Goal: Navigation & Orientation: Understand site structure

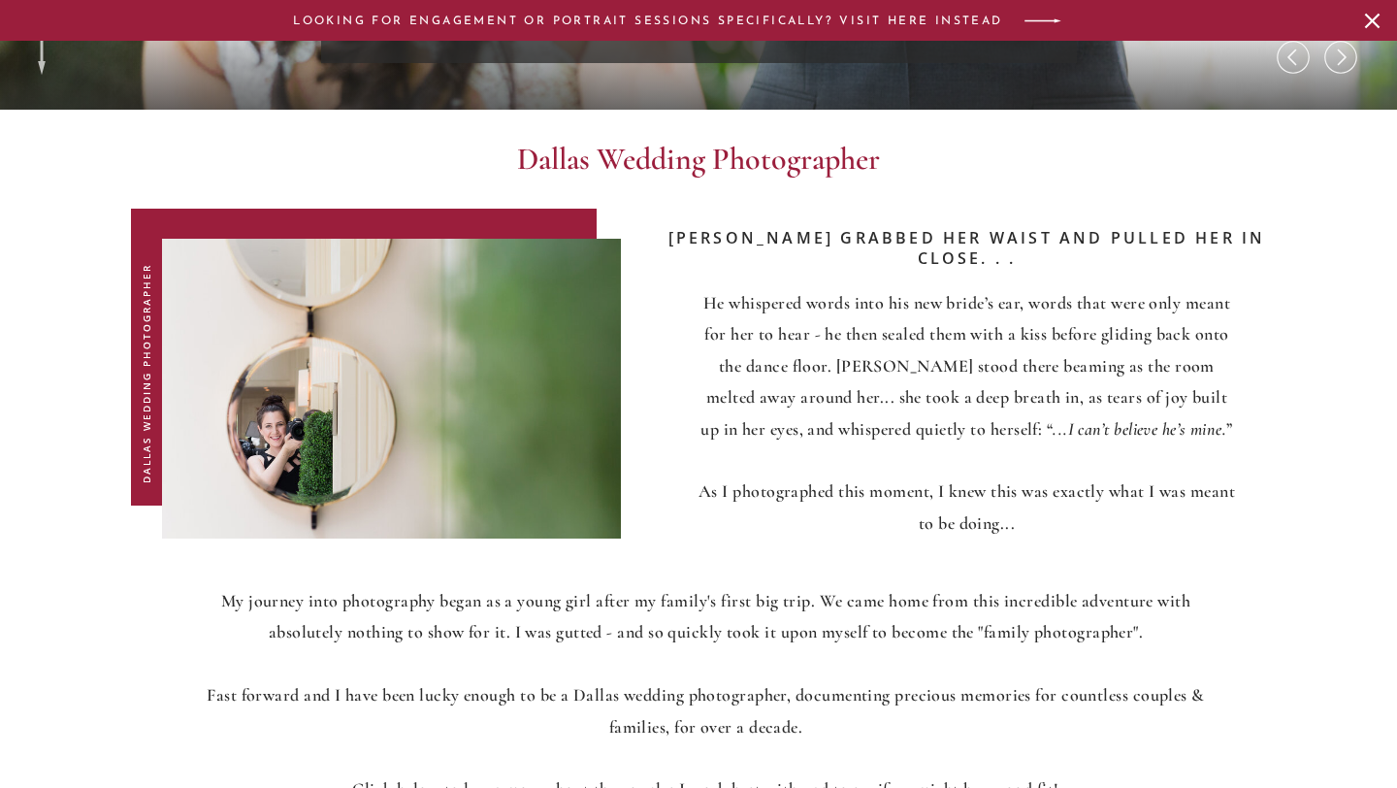
scroll to position [721, 0]
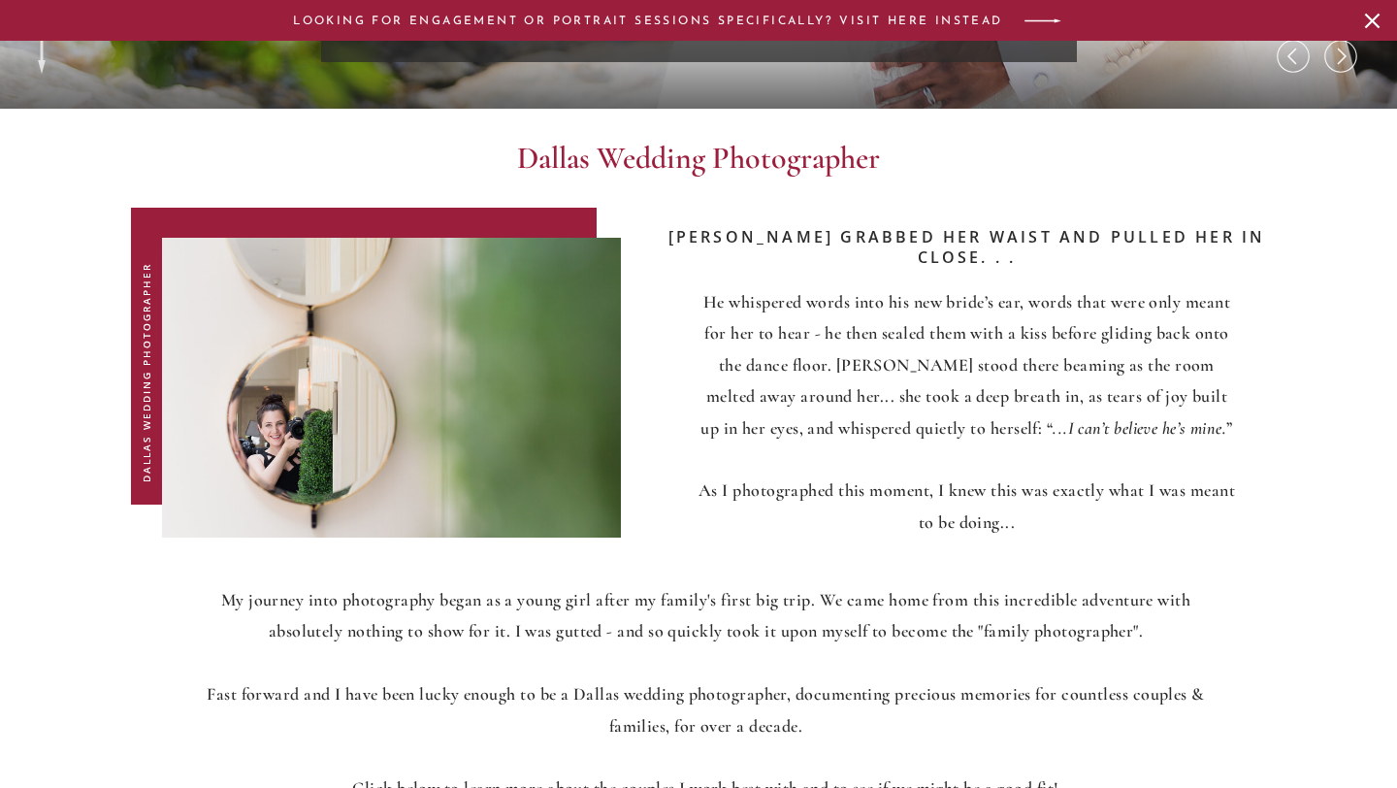
click at [1372, 18] on icon at bounding box center [1372, 21] width 32 height 26
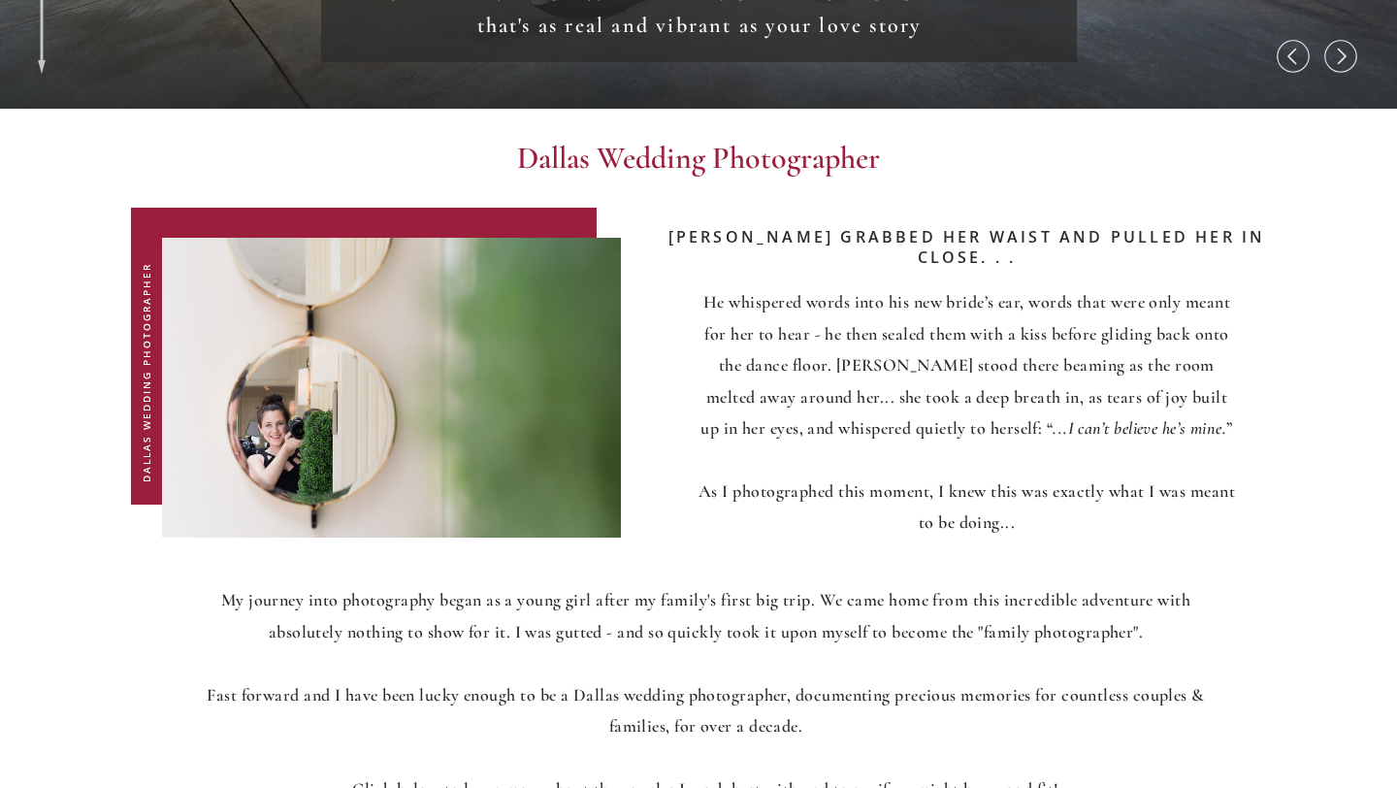
scroll to position [680, 0]
click at [1344, 50] on icon at bounding box center [1340, 56] width 39 height 39
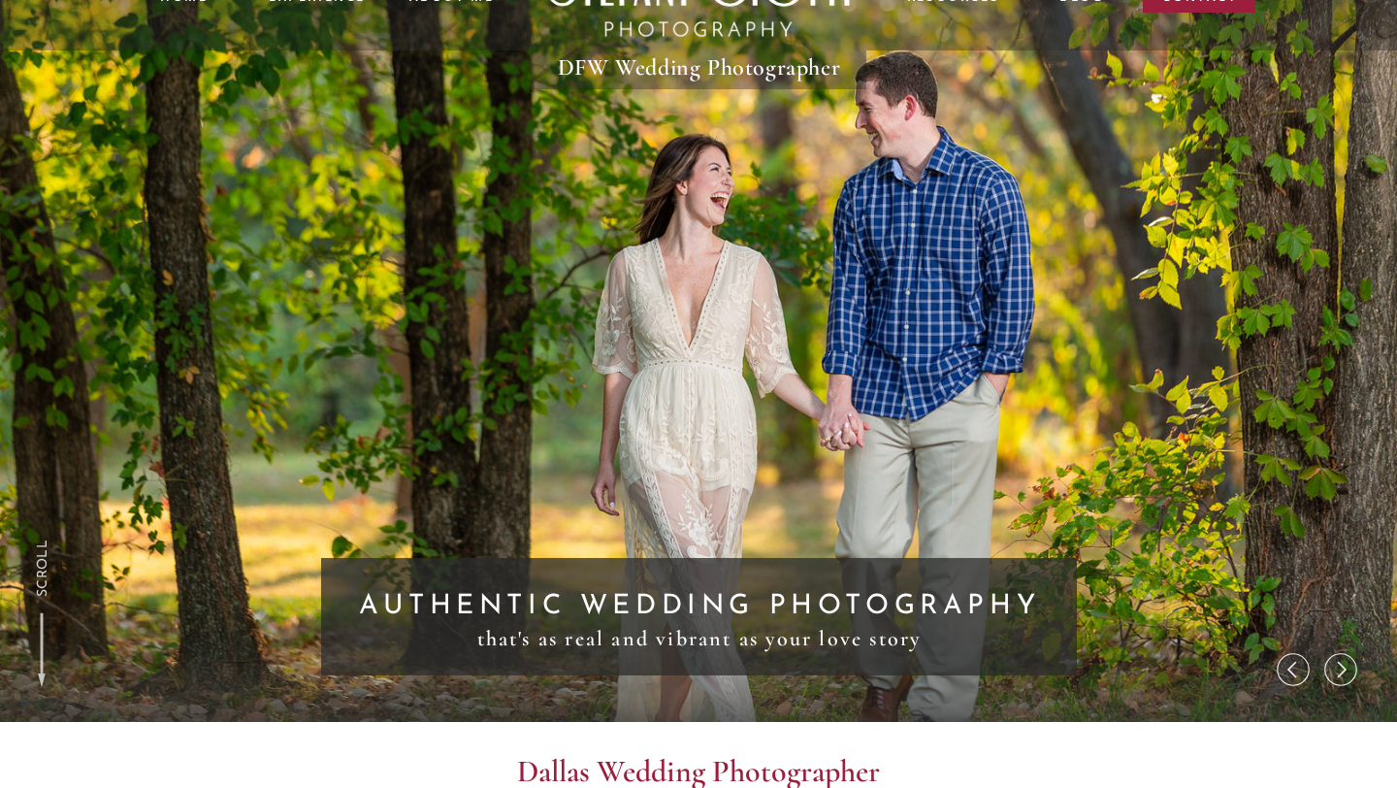
scroll to position [65, 0]
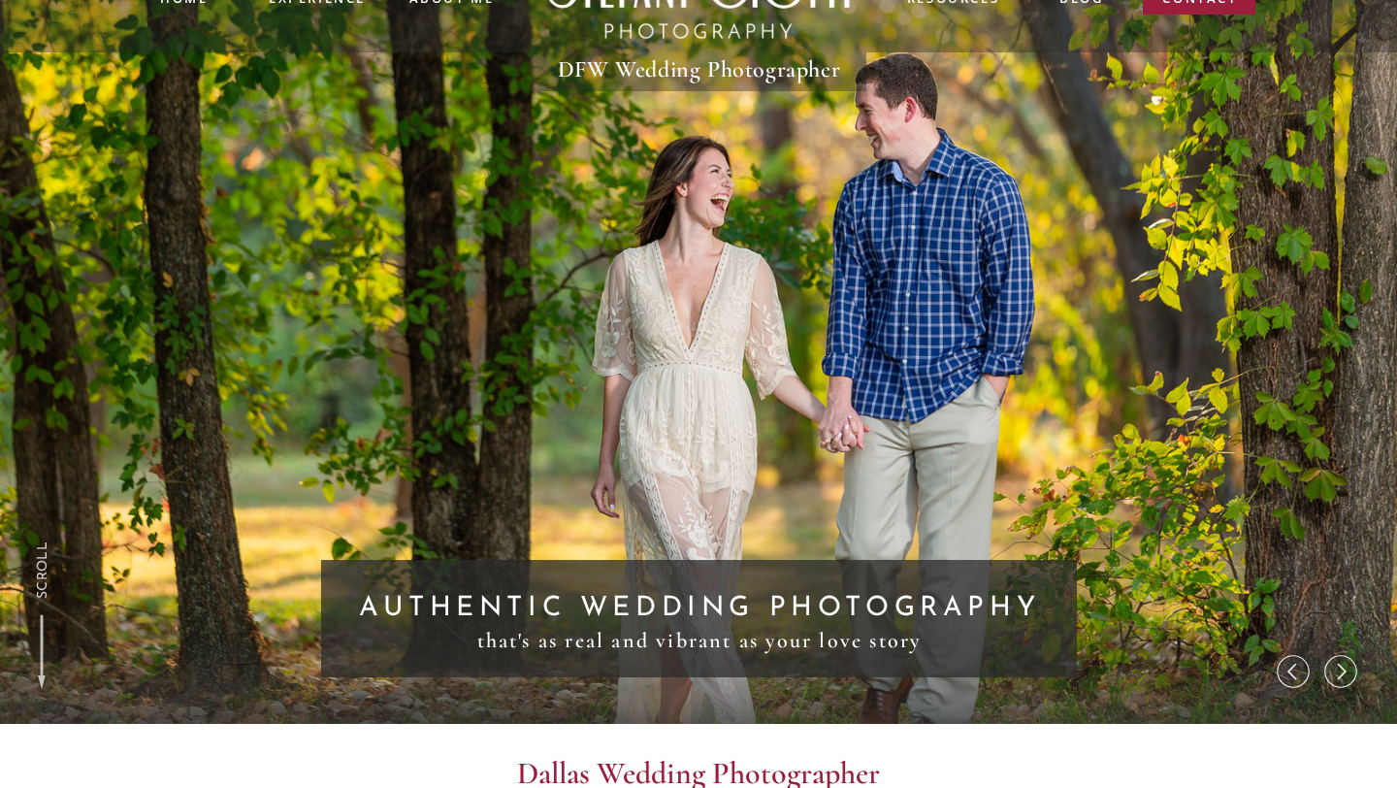
click at [1348, 668] on icon at bounding box center [1340, 671] width 39 height 39
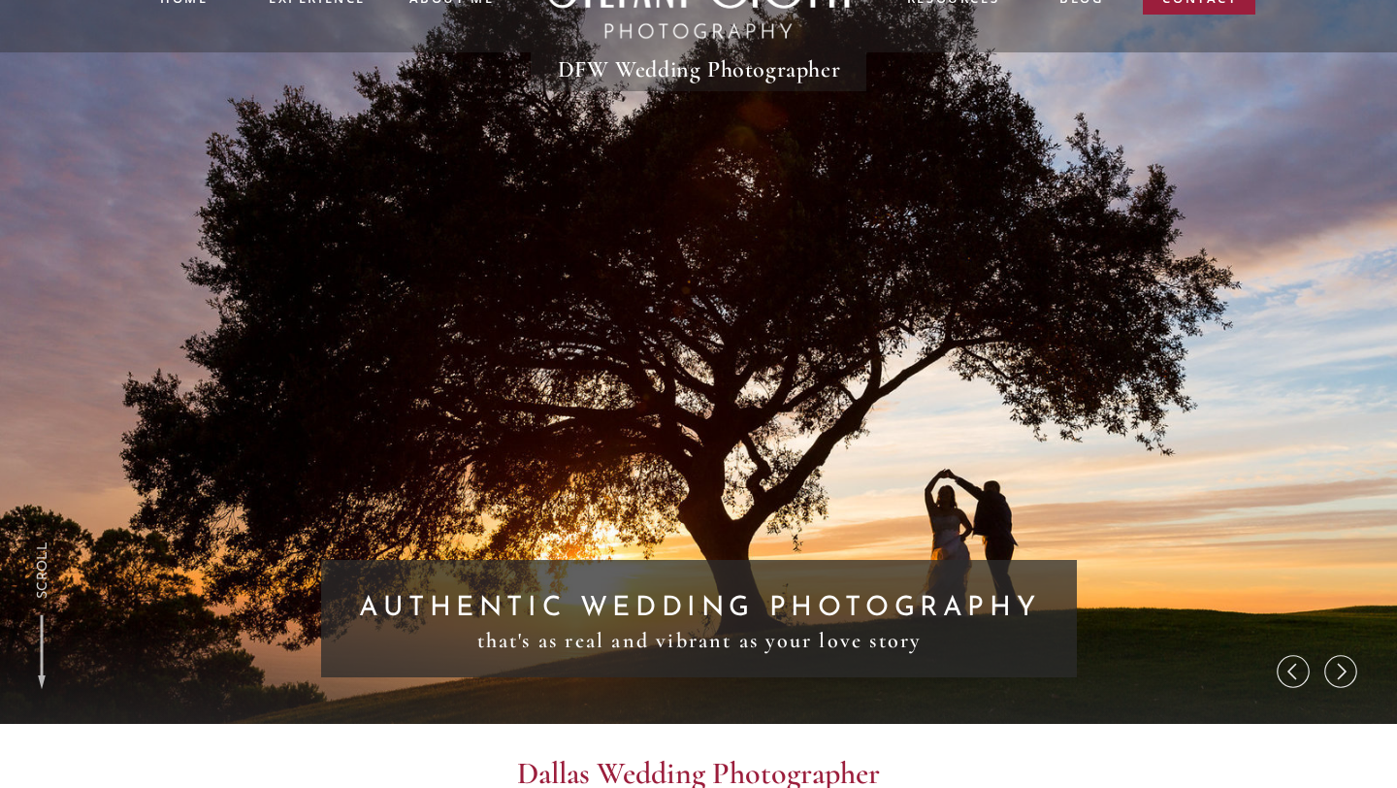
click at [1346, 677] on icon at bounding box center [1340, 671] width 39 height 39
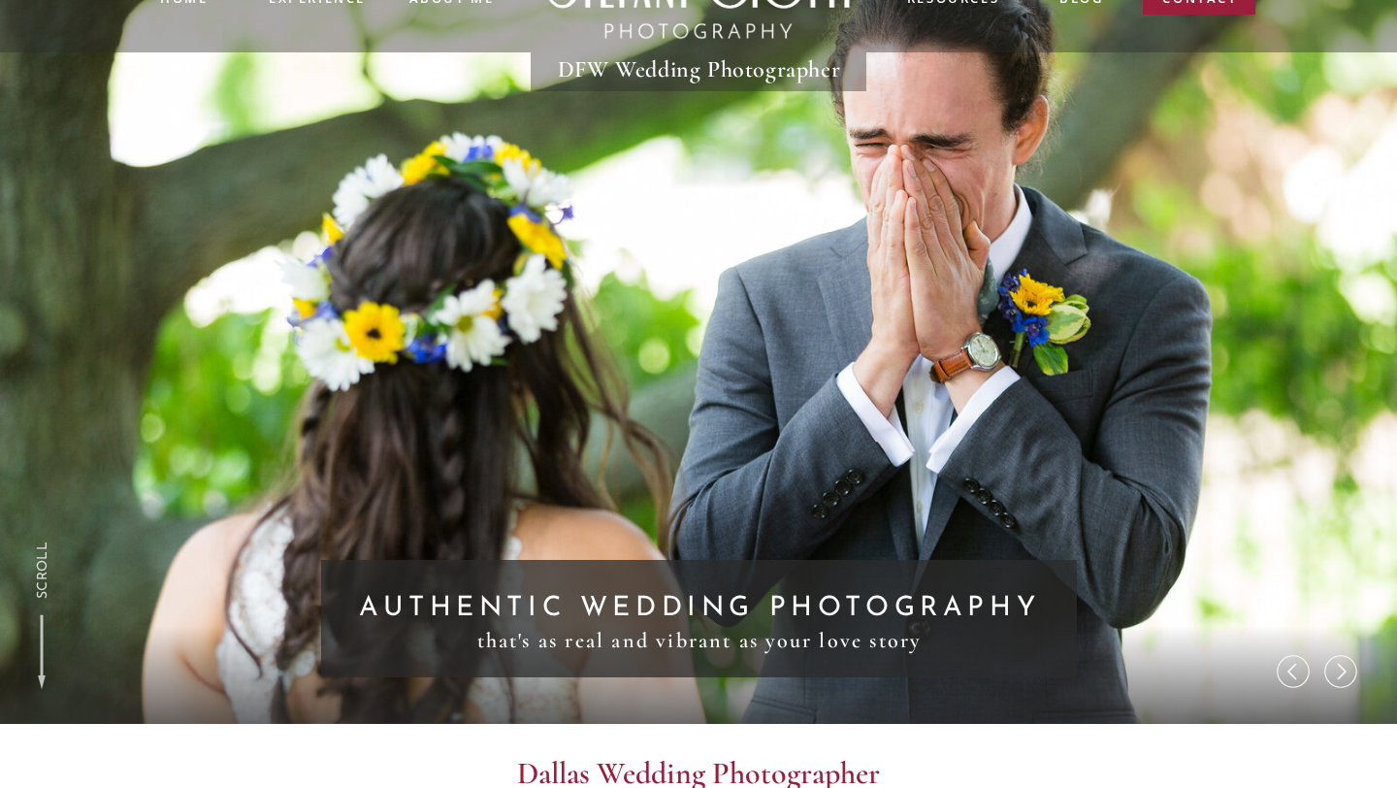
click at [1335, 673] on icon at bounding box center [1340, 671] width 39 height 39
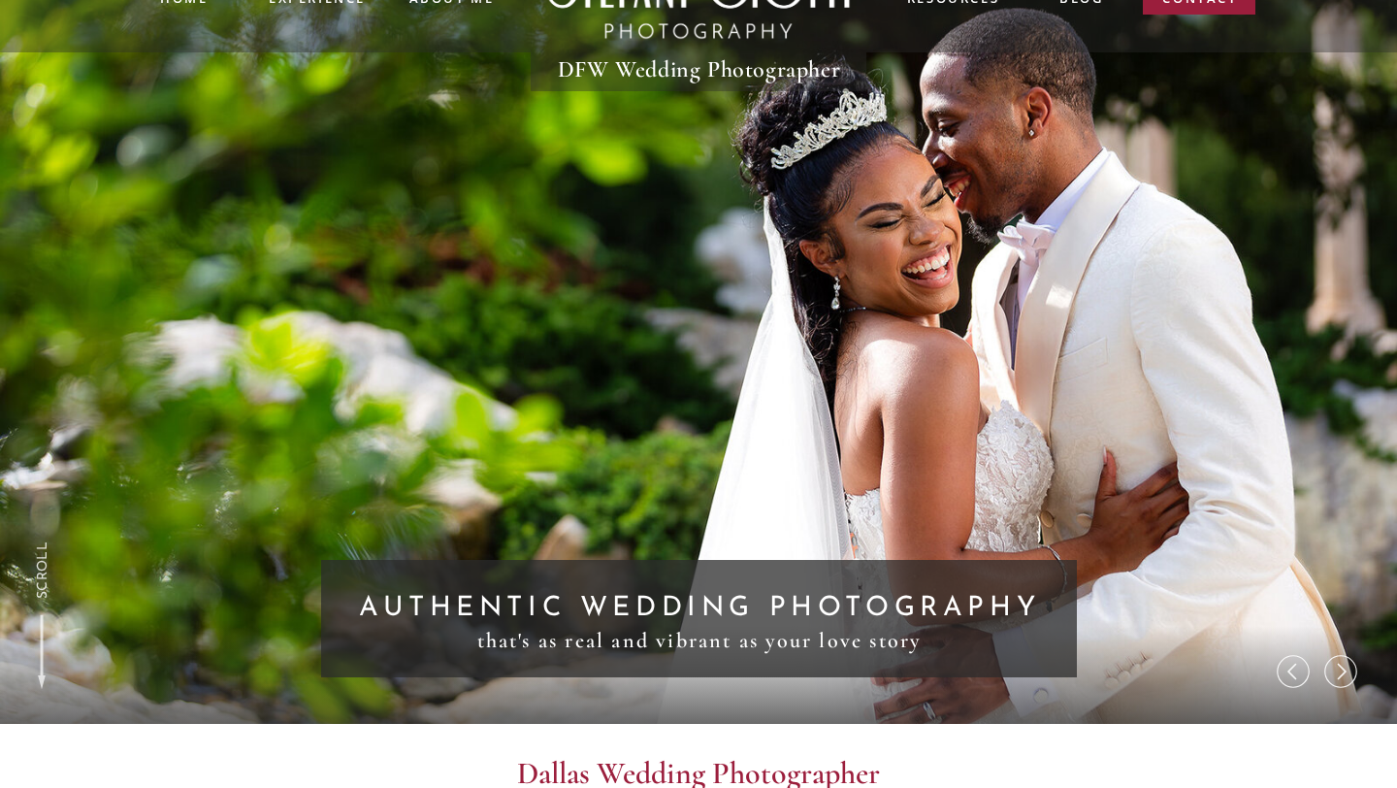
click at [1340, 673] on icon at bounding box center [1340, 671] width 39 height 39
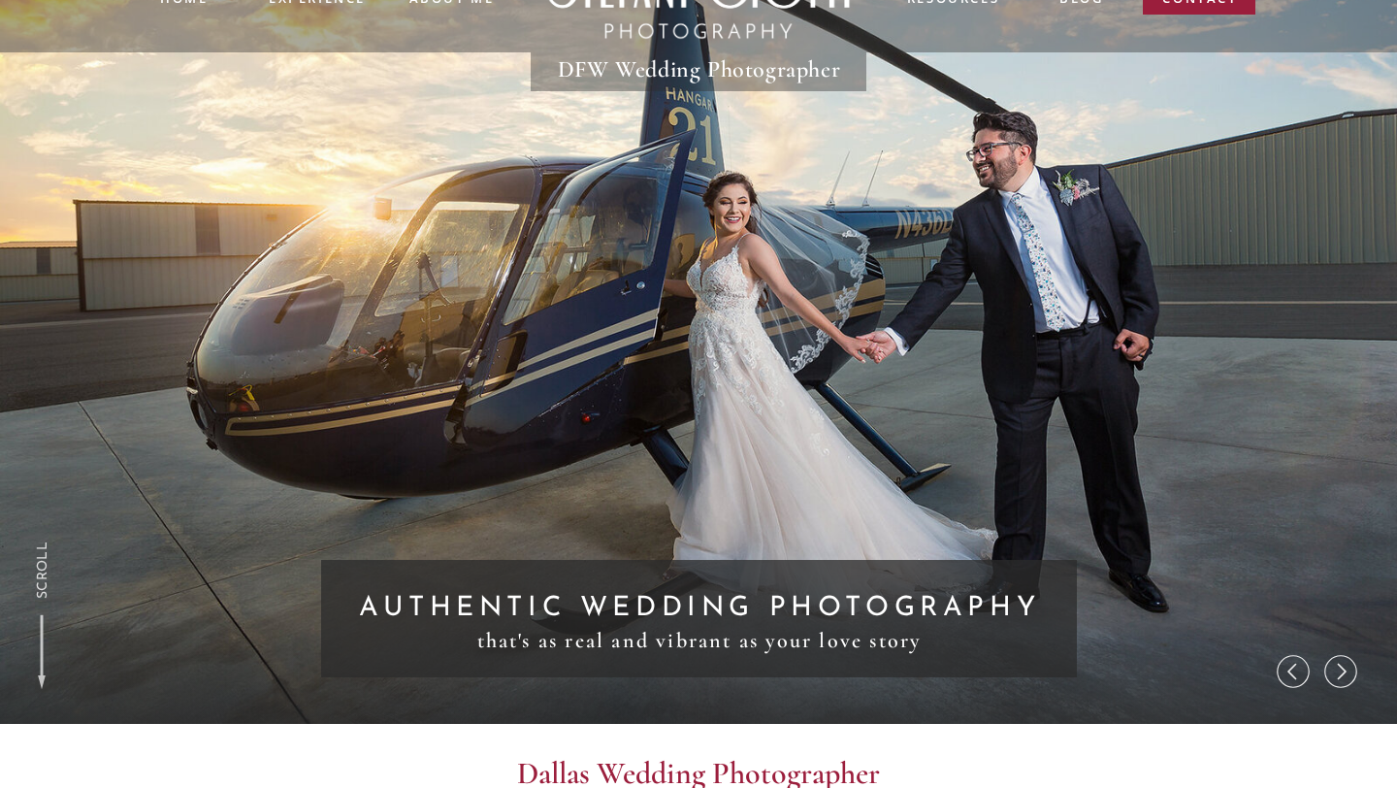
click at [1342, 673] on icon at bounding box center [1342, 671] width 9 height 16
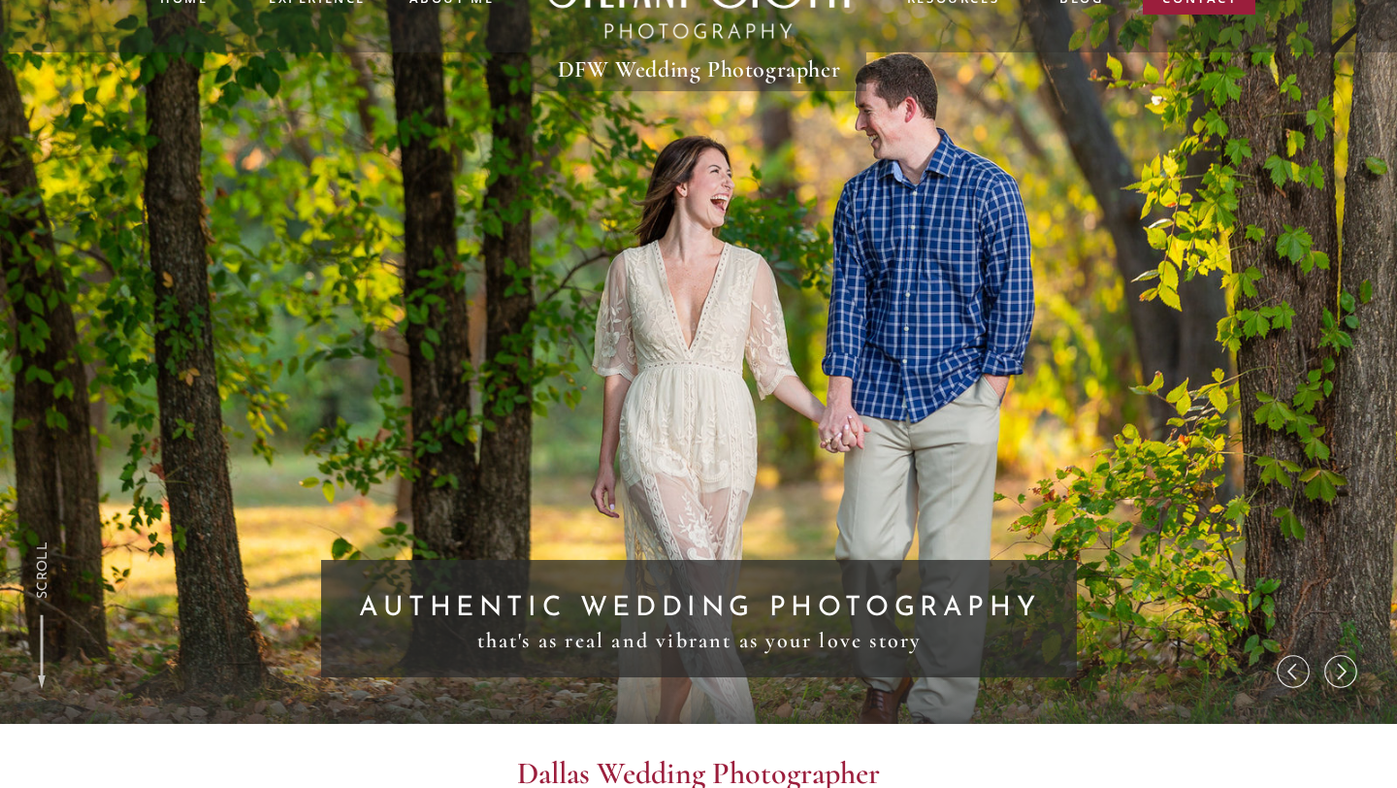
click at [1342, 673] on icon at bounding box center [1342, 671] width 9 height 16
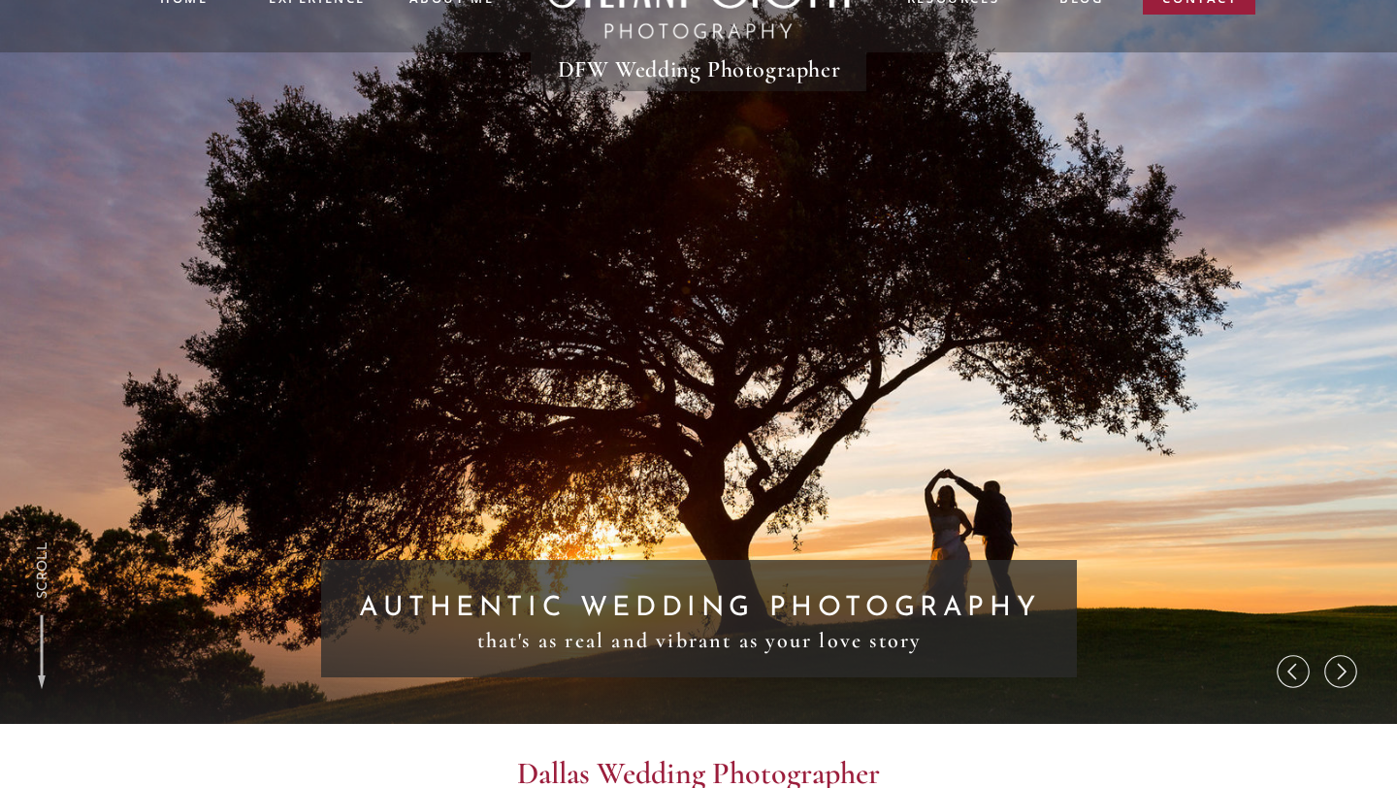
click at [1342, 673] on icon at bounding box center [1342, 671] width 9 height 16
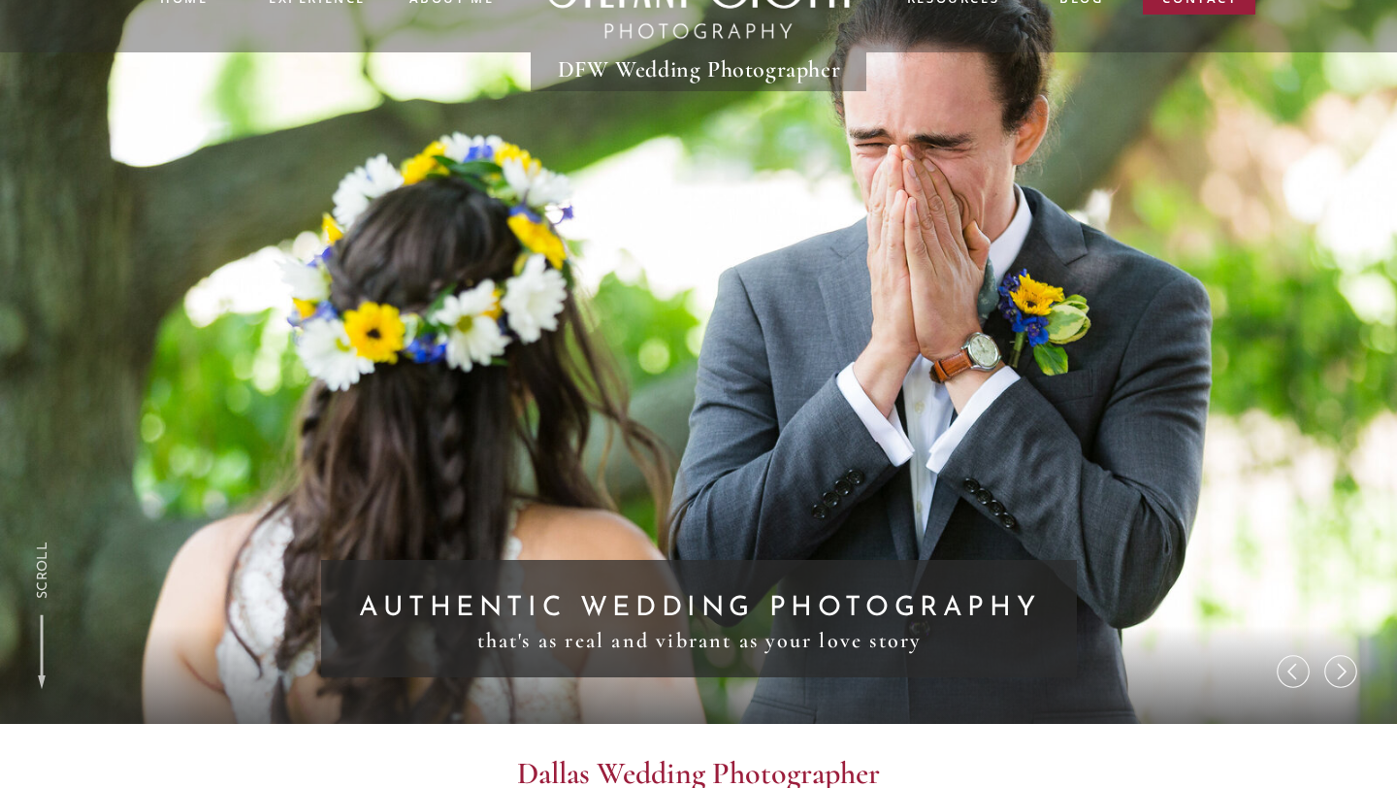
click at [1342, 673] on icon at bounding box center [1342, 671] width 9 height 16
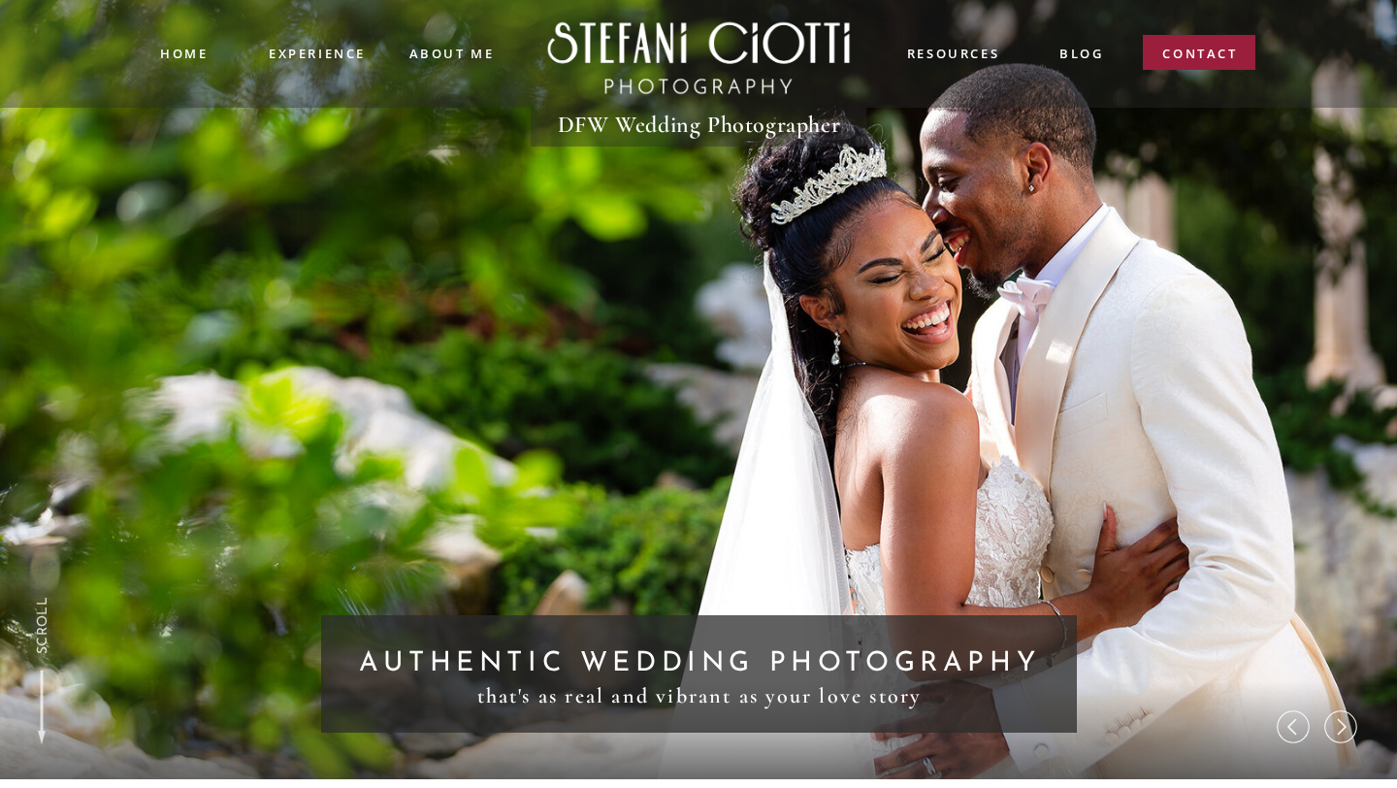
scroll to position [0, 0]
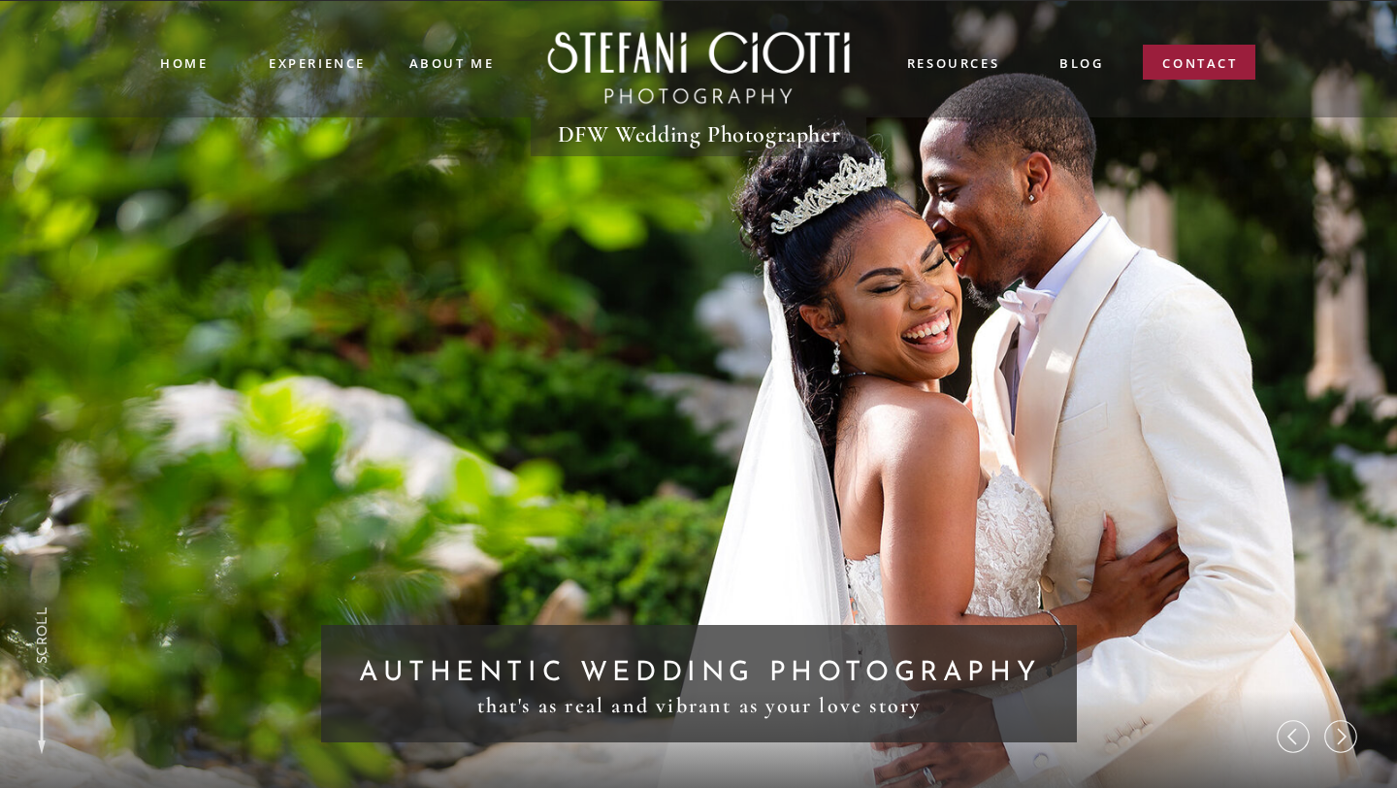
click at [1342, 738] on icon at bounding box center [1342, 736] width 9 height 16
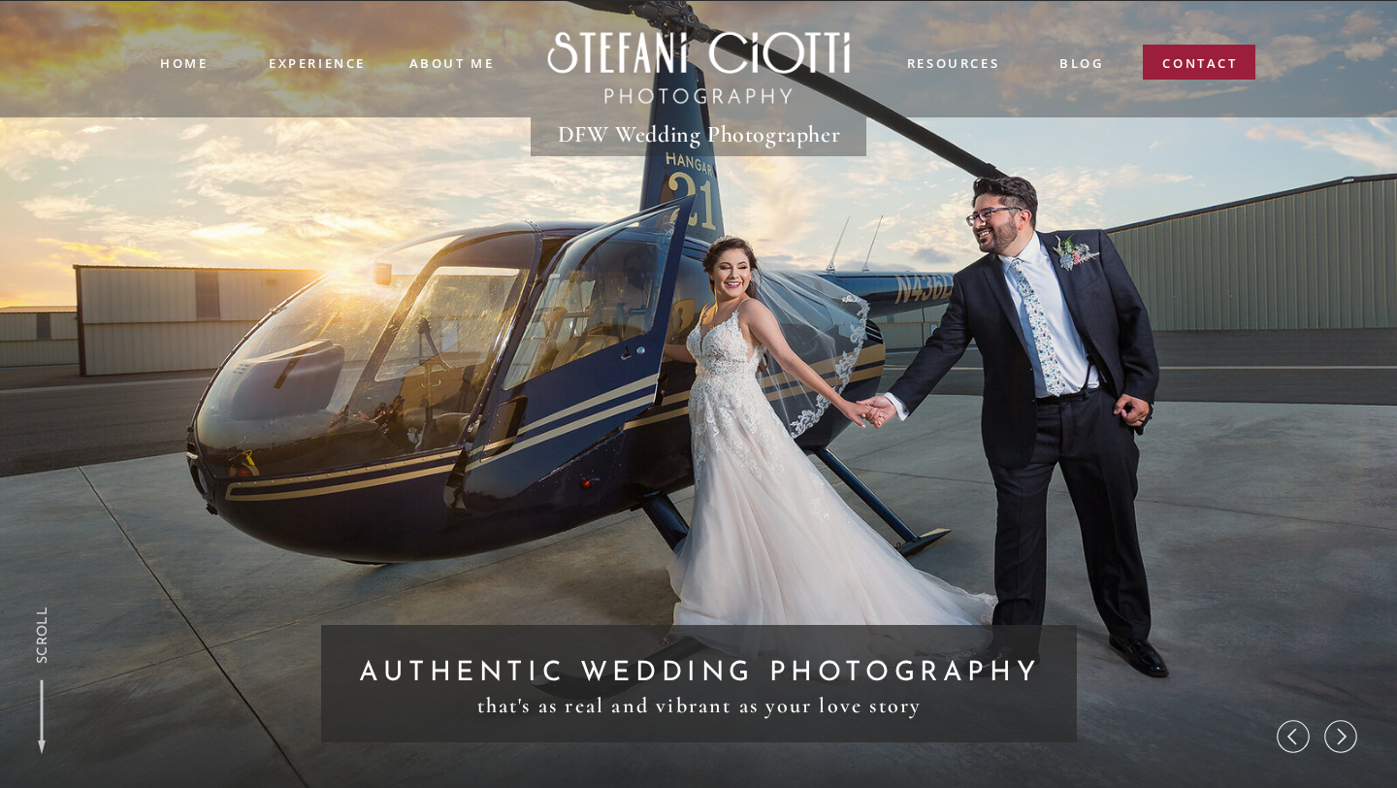
click at [1342, 738] on icon at bounding box center [1342, 736] width 9 height 16
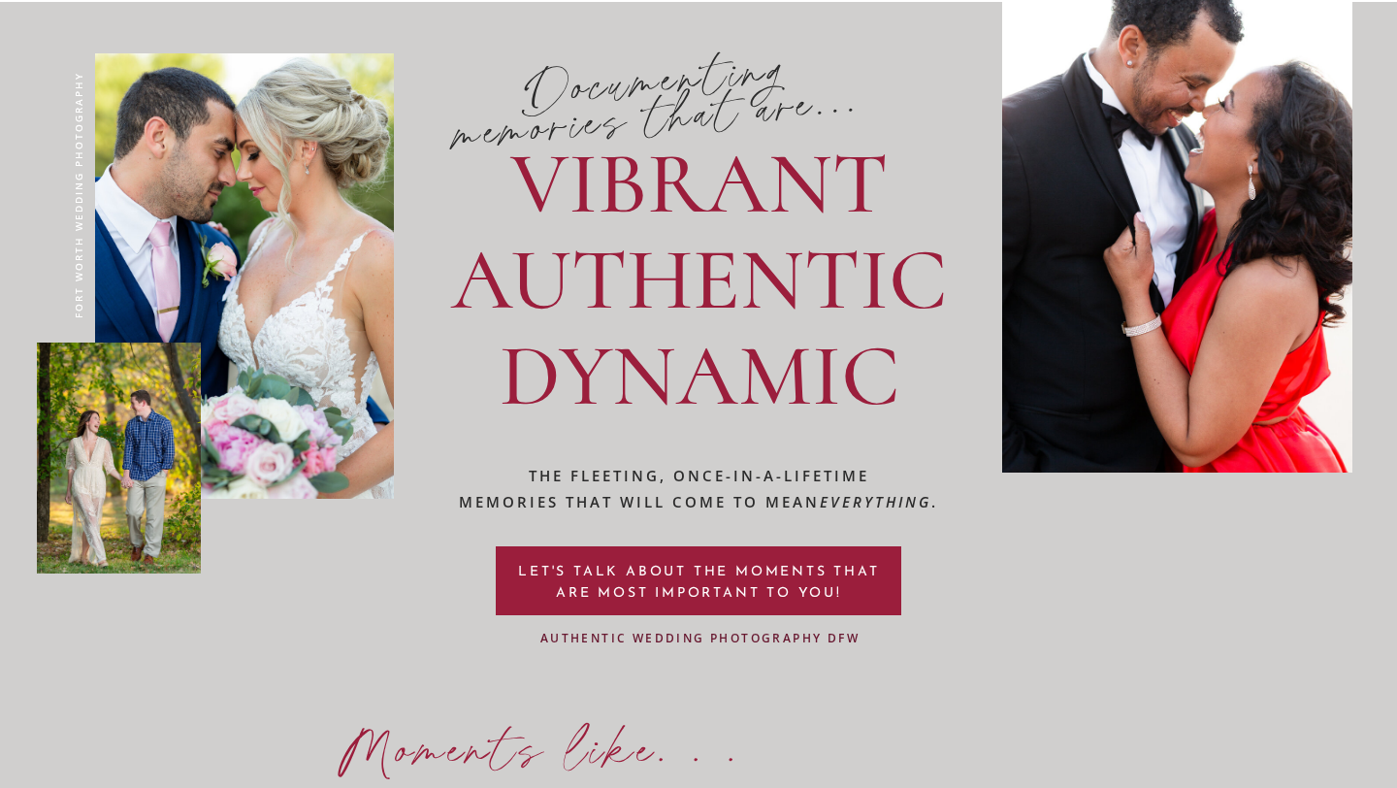
scroll to position [1708, 0]
